Goal: Use online tool/utility: Utilize a website feature to perform a specific function

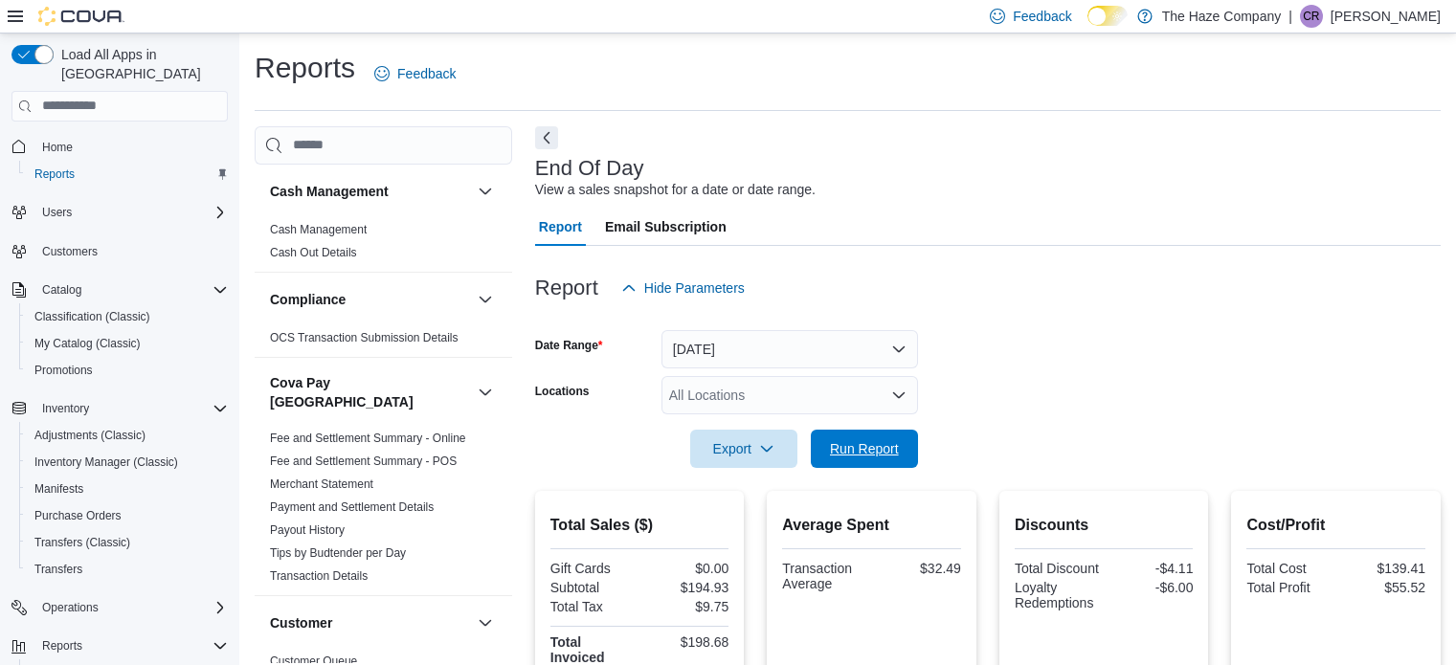
click at [888, 439] on span "Run Report" at bounding box center [864, 448] width 69 height 19
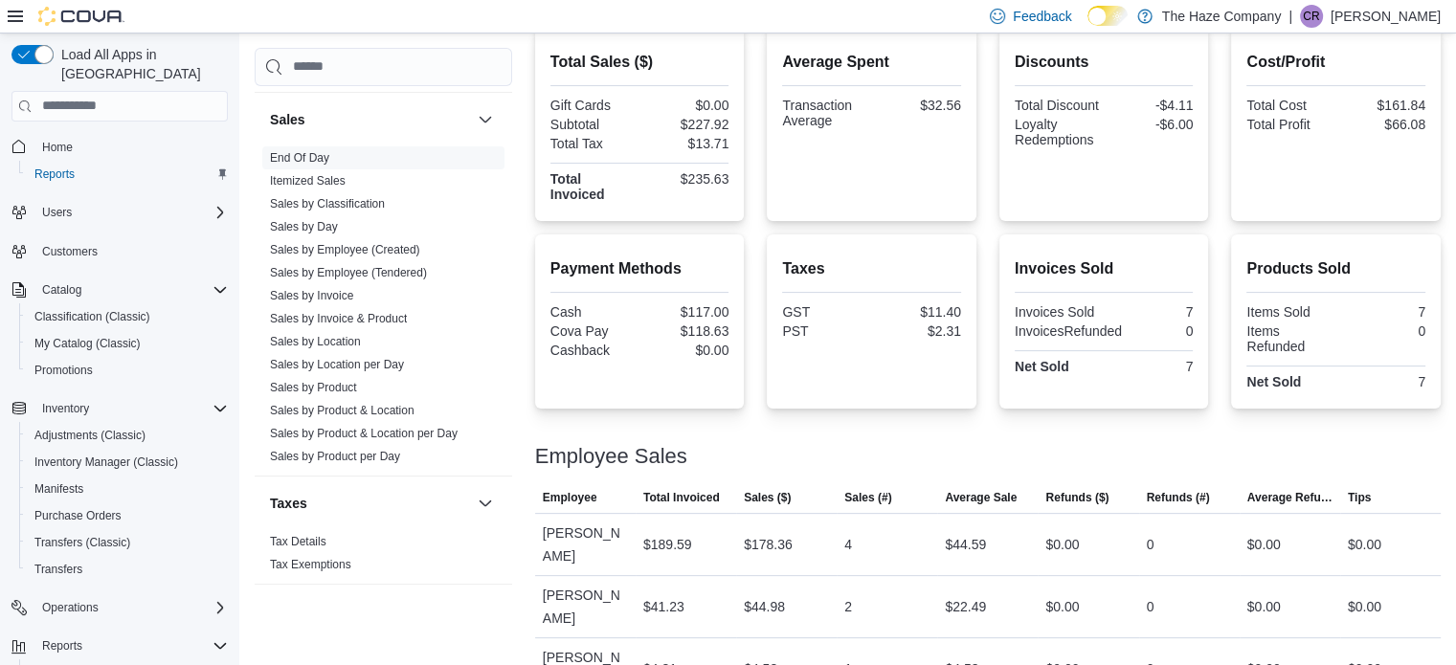
scroll to position [276, 0]
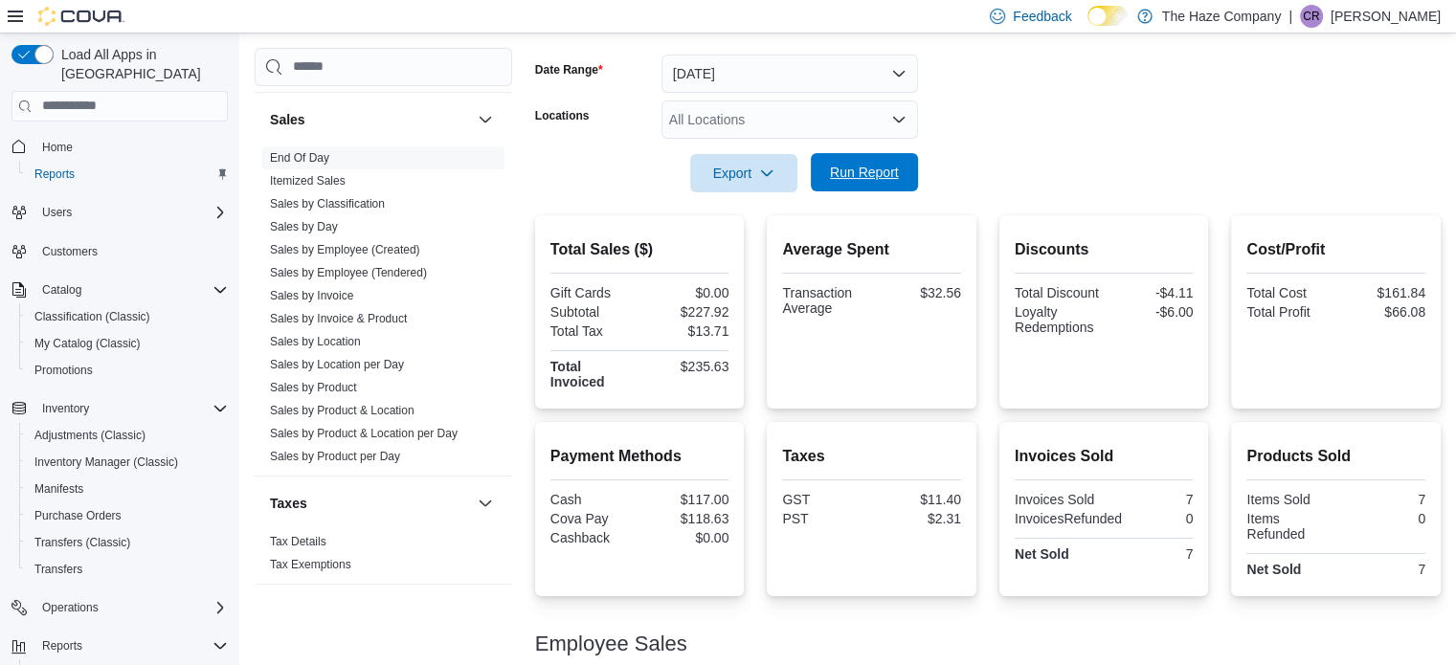
click at [871, 181] on span "Run Report" at bounding box center [864, 172] width 69 height 19
click at [887, 182] on span "Run Report" at bounding box center [864, 172] width 84 height 38
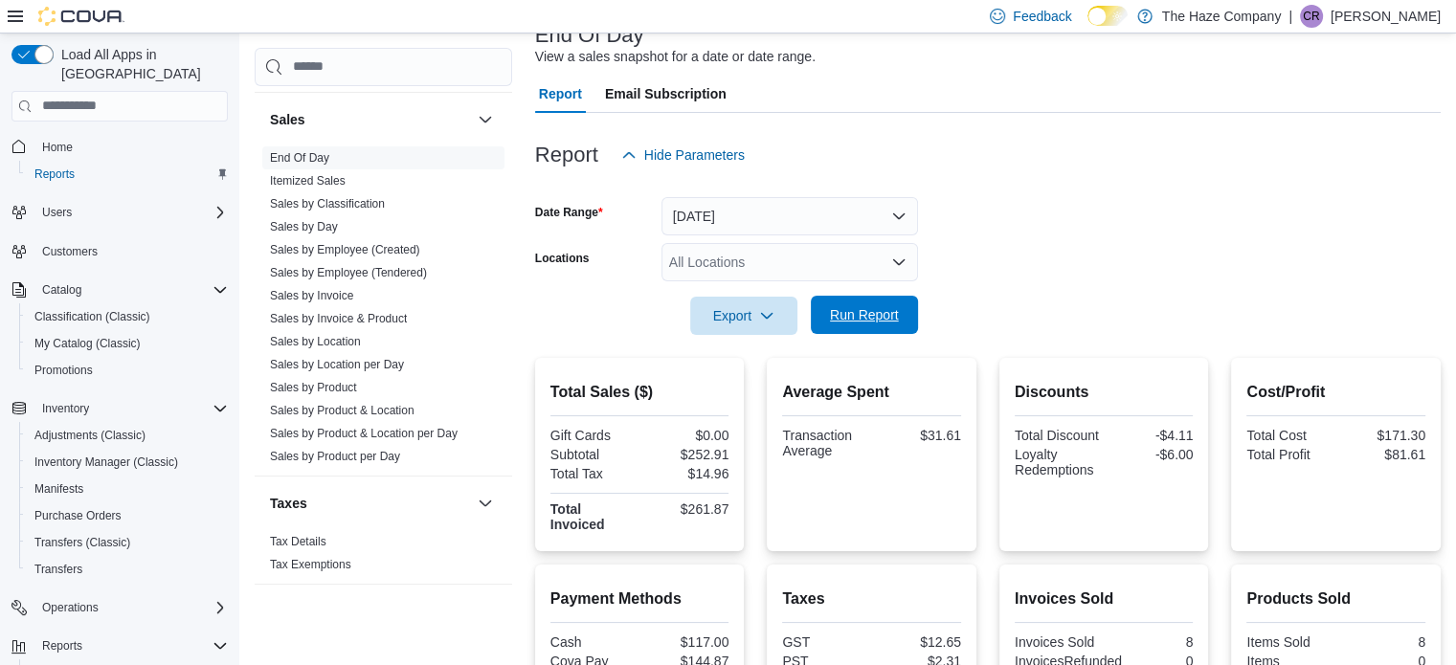
scroll to position [0, 0]
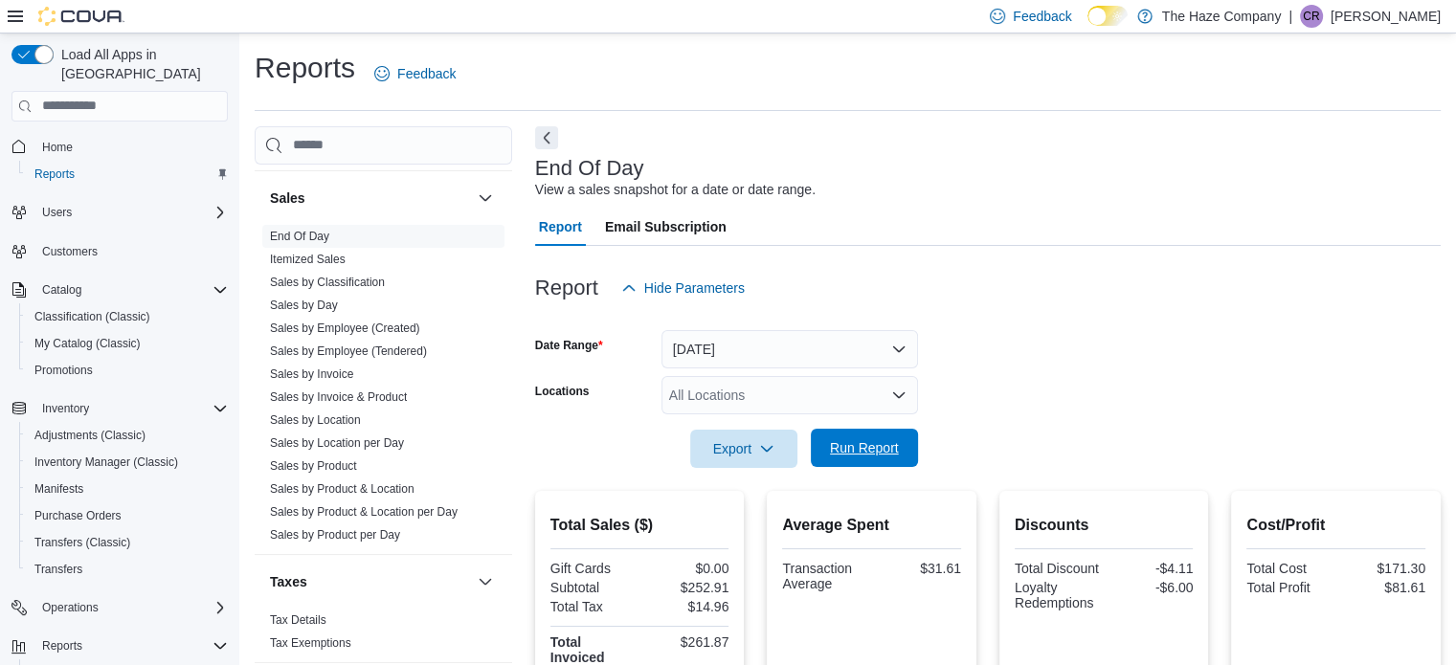
click at [877, 437] on span "Run Report" at bounding box center [864, 448] width 84 height 38
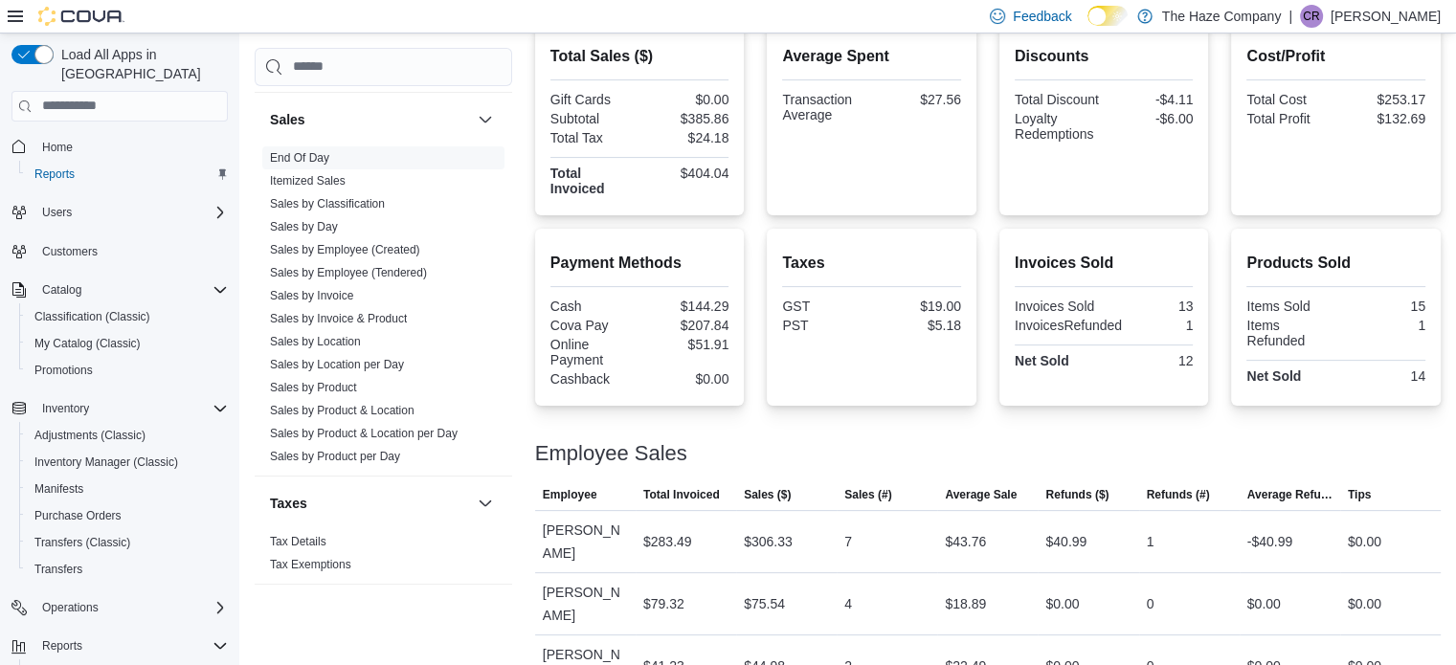
scroll to position [182, 0]
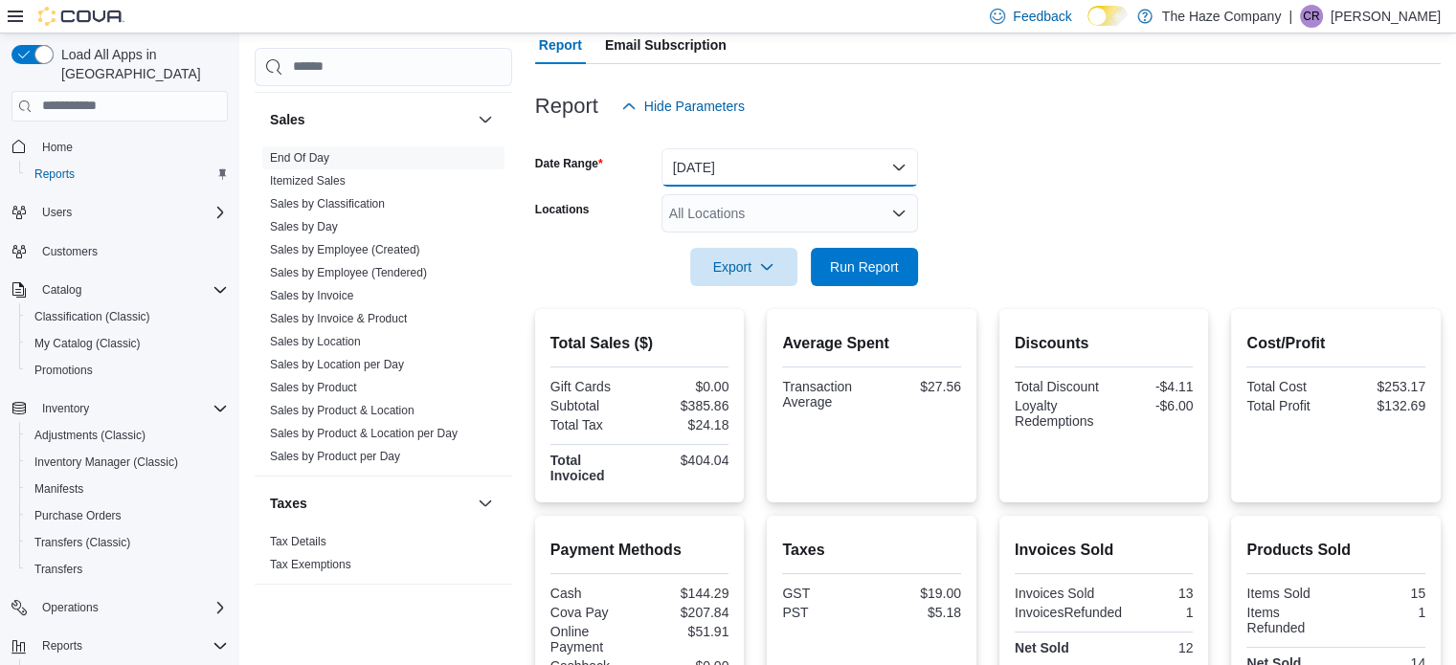
click at [725, 162] on button "[DATE]" at bounding box center [790, 167] width 257 height 38
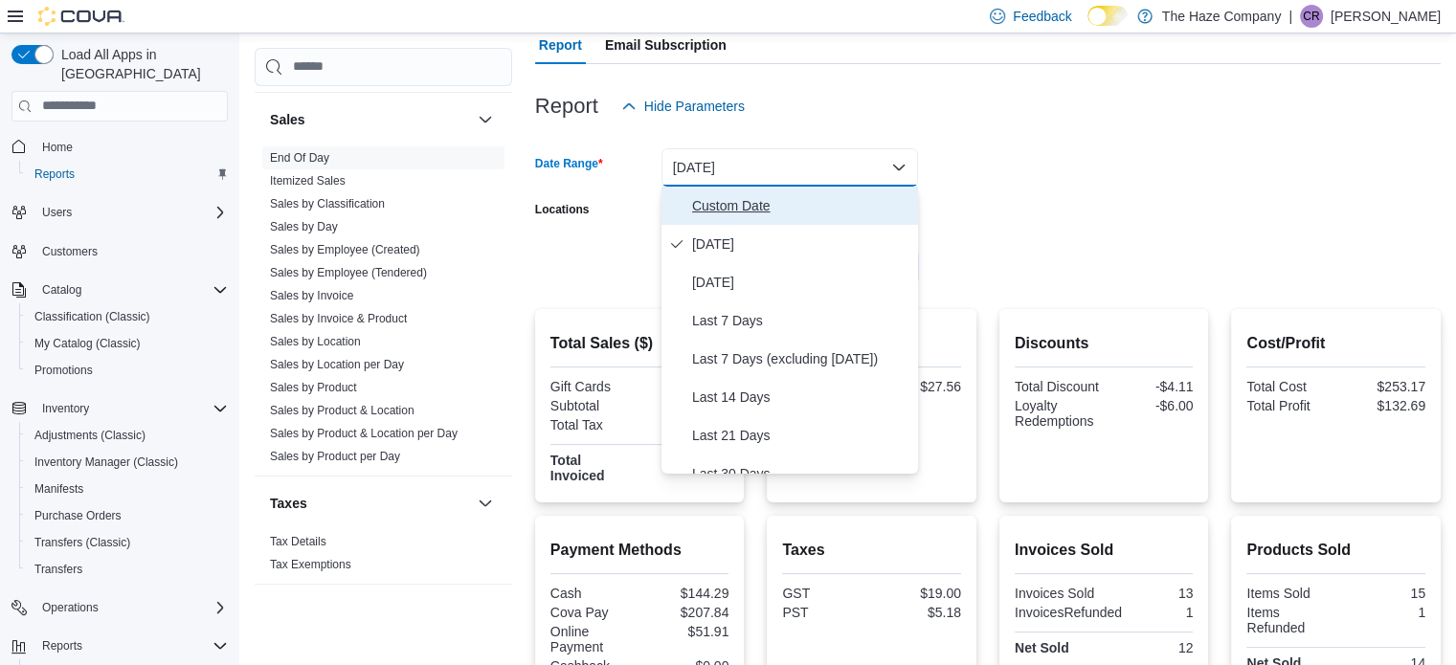
click at [772, 214] on span "Custom Date" at bounding box center [801, 205] width 218 height 23
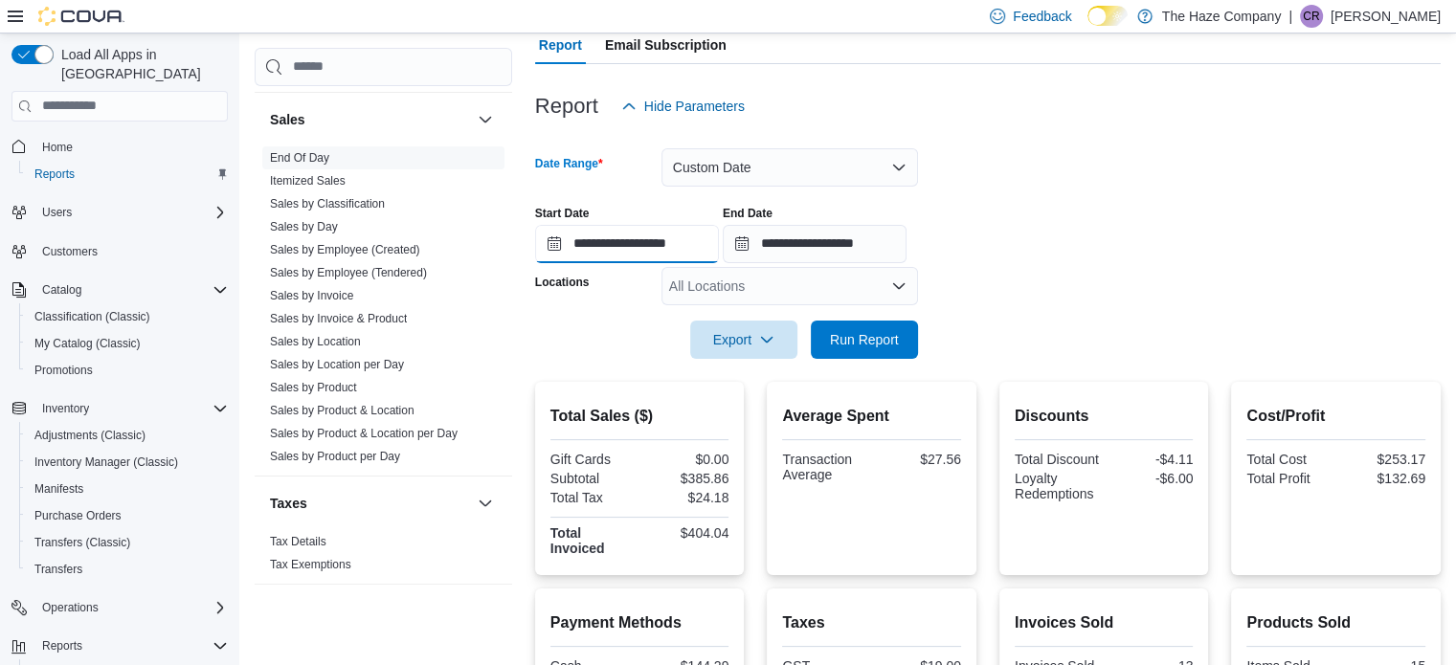
click at [648, 242] on input "**********" at bounding box center [627, 244] width 184 height 38
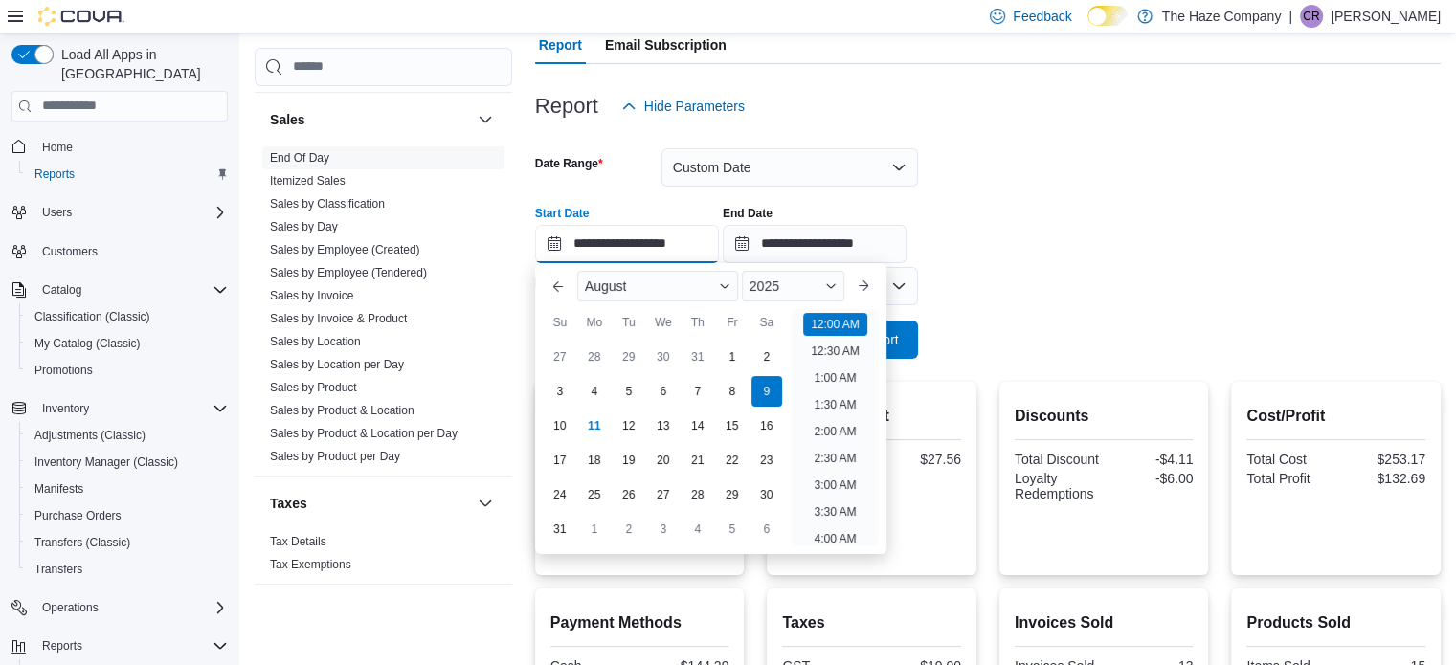
scroll to position [59, 0]
click at [1127, 263] on div at bounding box center [988, 265] width 906 height 4
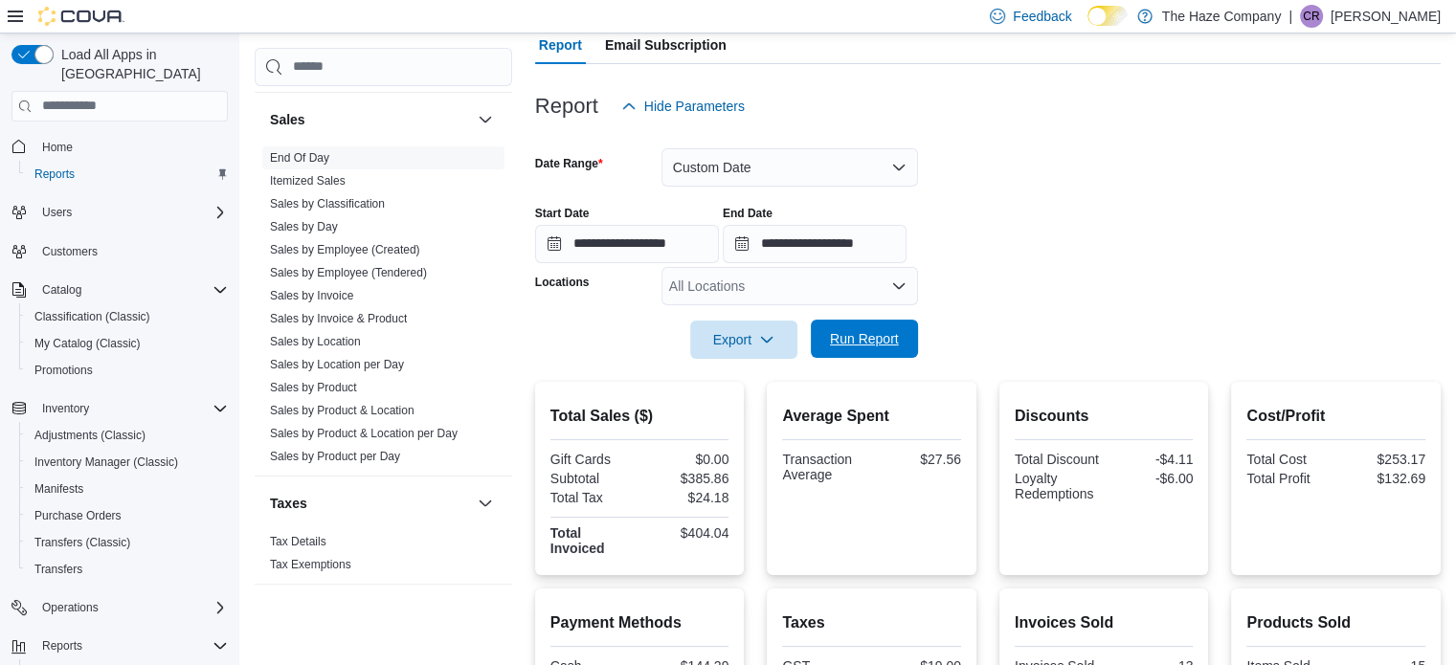
click at [876, 344] on span "Run Report" at bounding box center [864, 338] width 69 height 19
click at [835, 163] on button "Custom Date" at bounding box center [790, 167] width 257 height 38
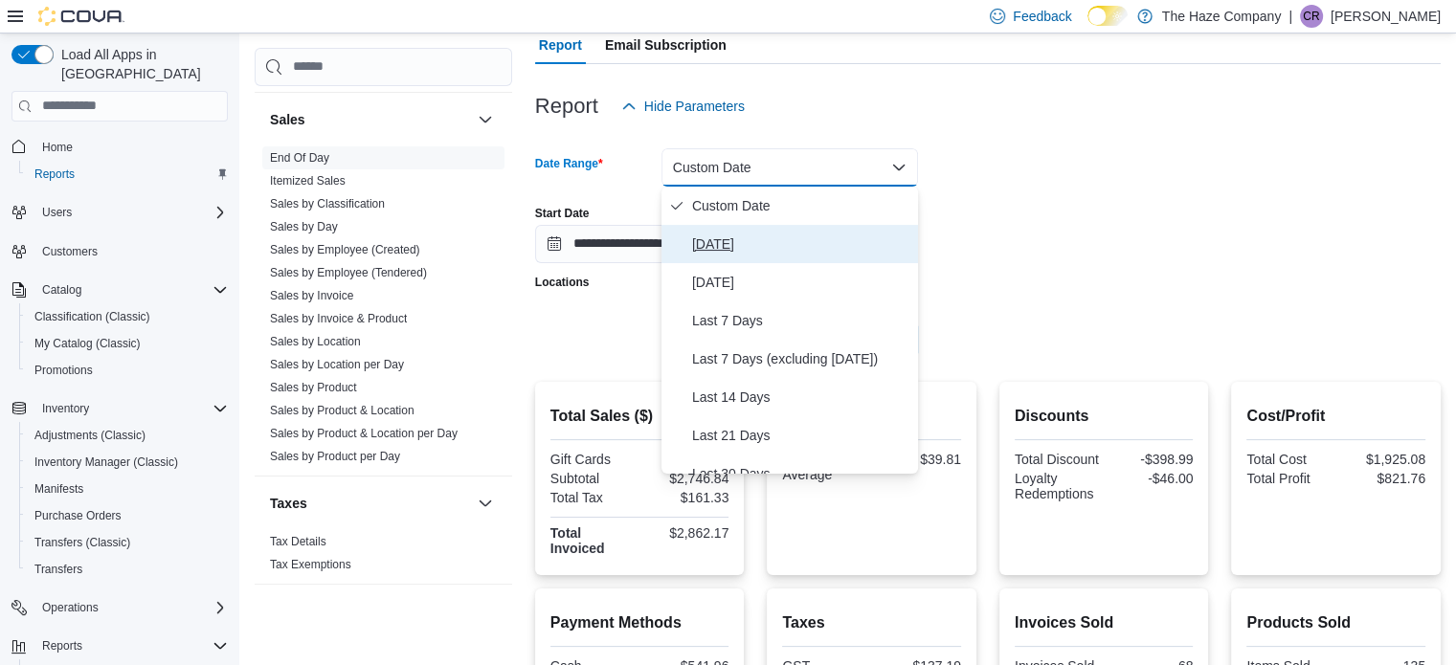
click at [731, 238] on span "[DATE]" at bounding box center [801, 244] width 218 height 23
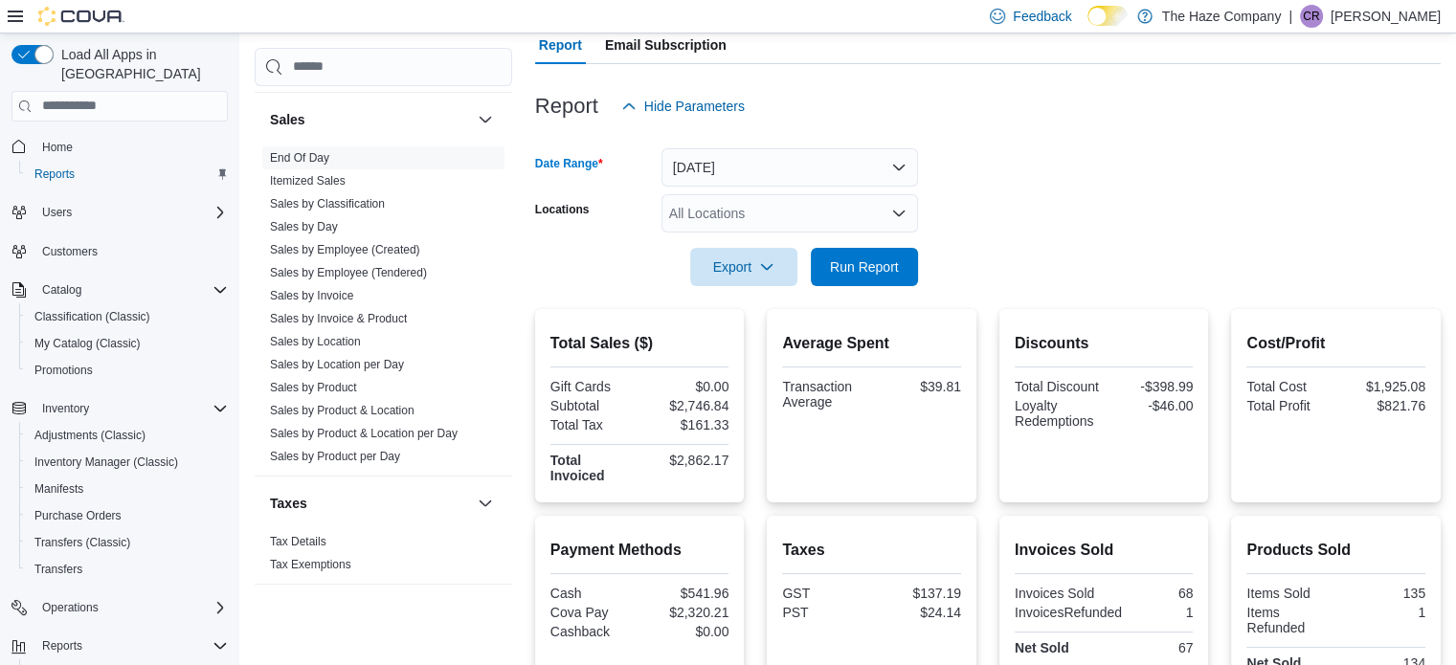
click at [1131, 252] on form "Date Range [DATE] Locations All Locations Export Run Report" at bounding box center [988, 205] width 906 height 161
click at [850, 257] on span "Run Report" at bounding box center [864, 266] width 69 height 19
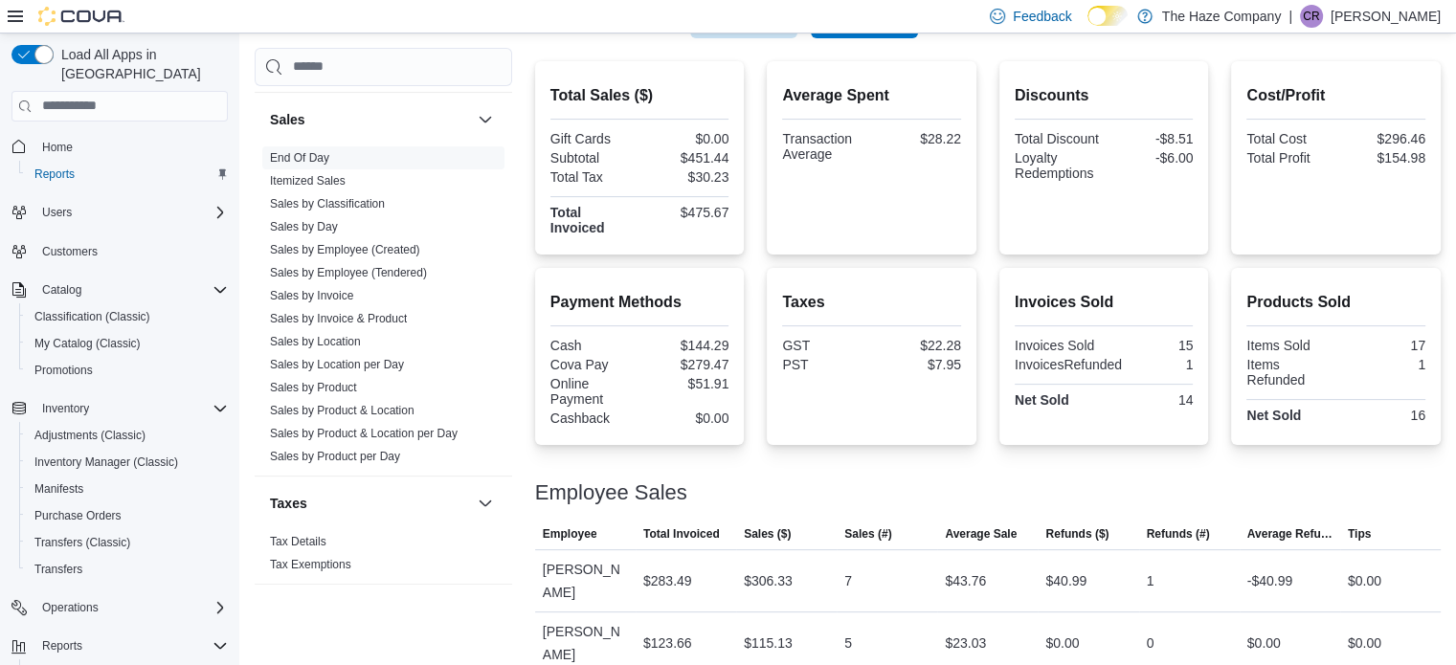
scroll to position [469, 0]
